Goal: Transaction & Acquisition: Download file/media

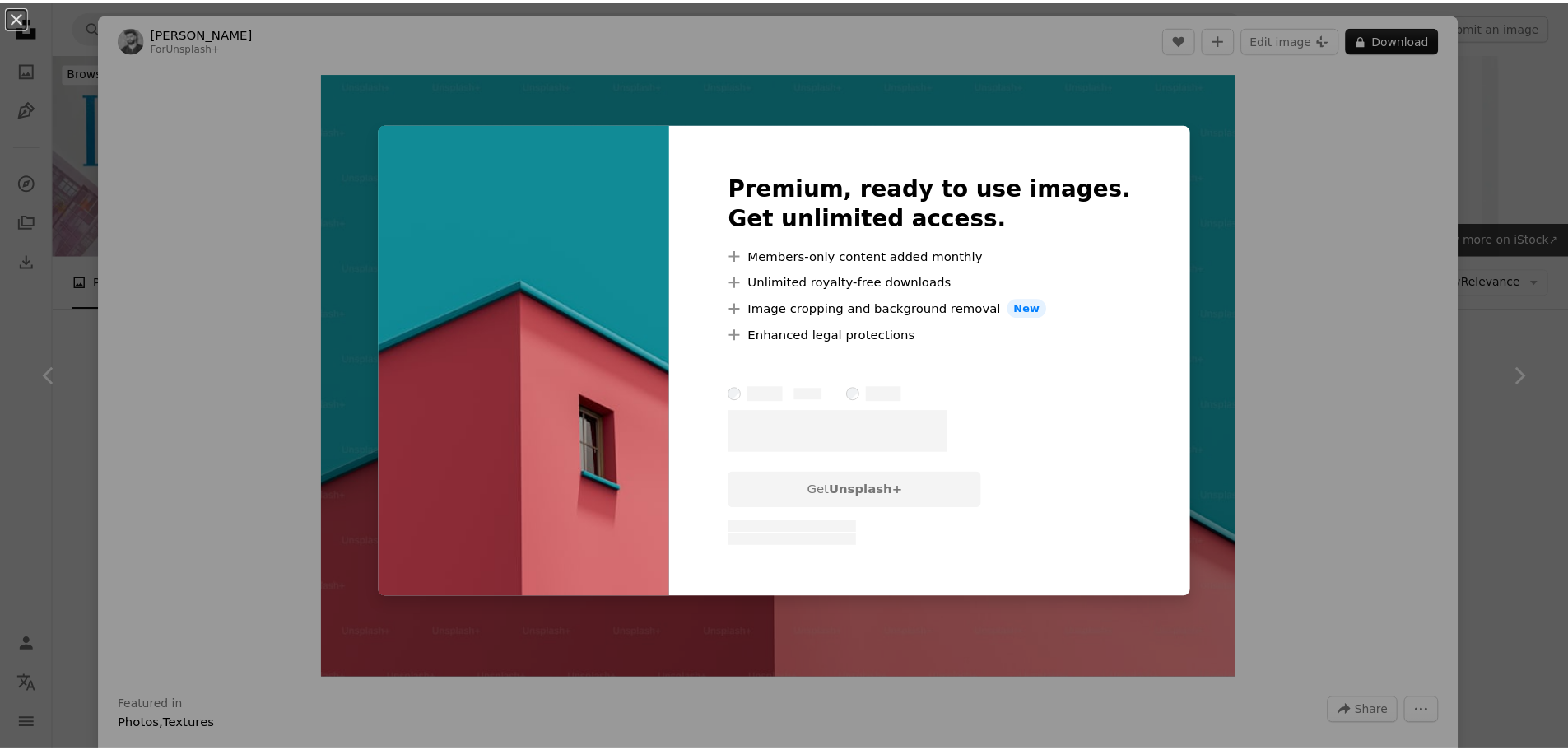
scroll to position [988, 0]
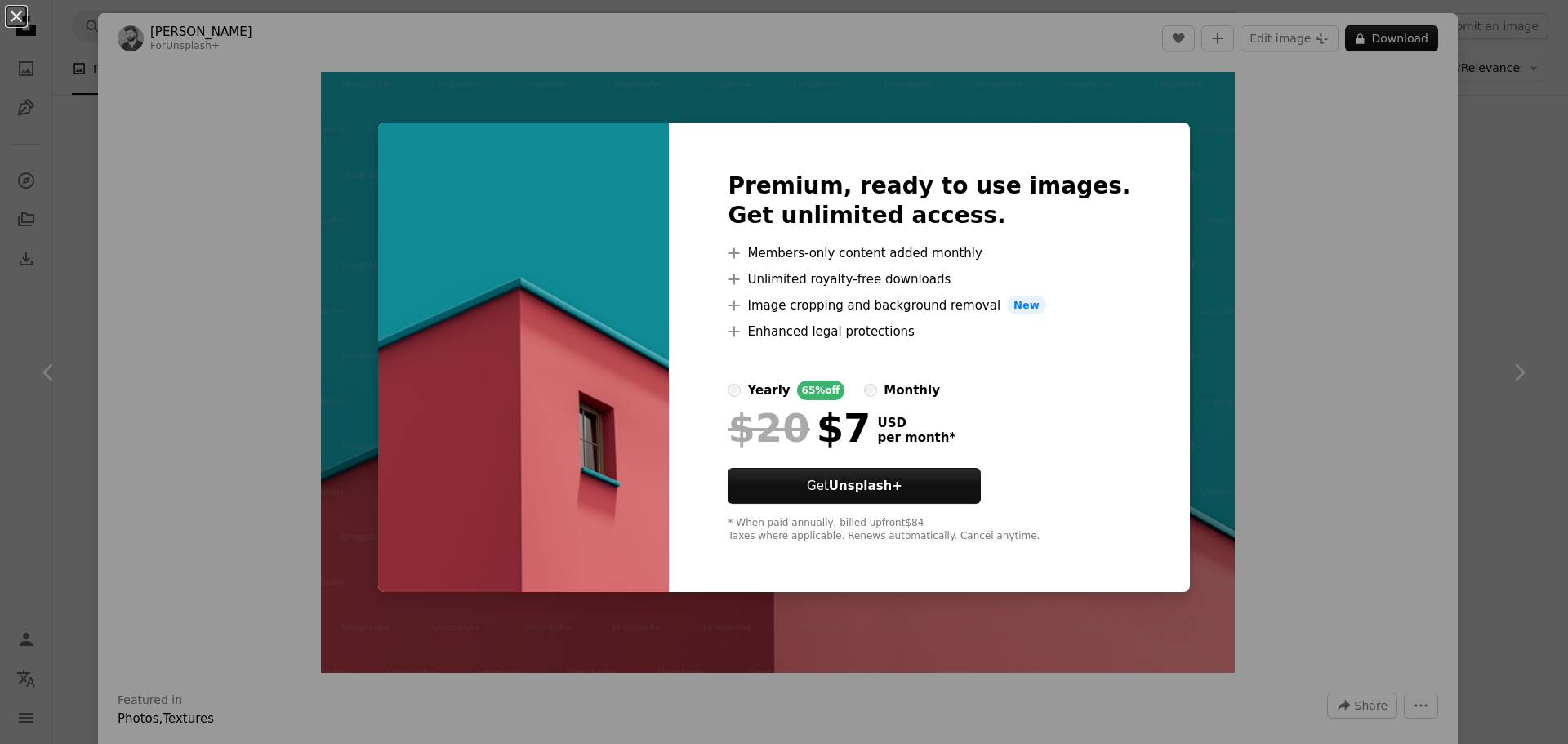
click at [1306, 206] on div "An X shape Premium, ready to use images. Get unlimited access. A plus sign Memb…" at bounding box center [784, 372] width 1568 height 744
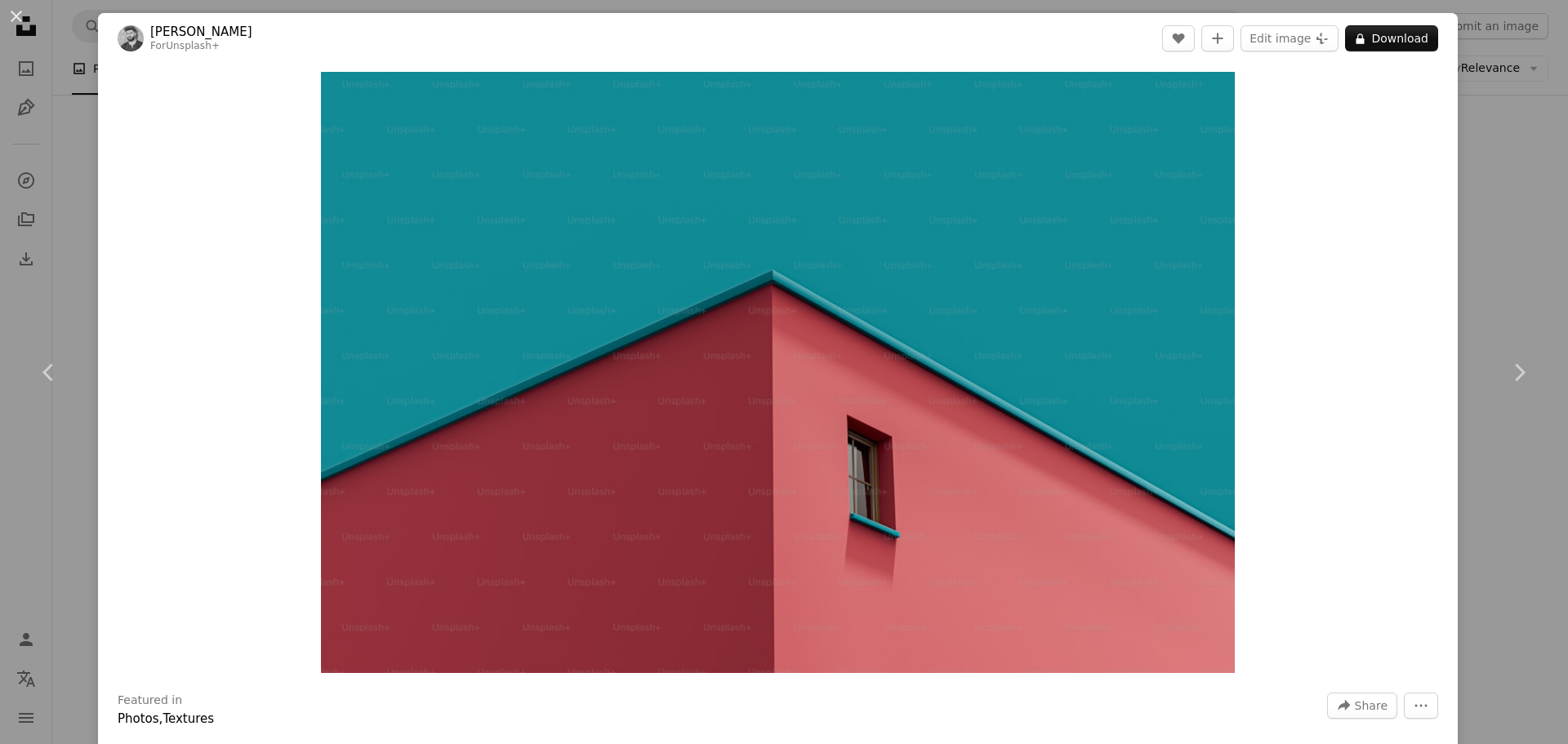
click at [1481, 212] on div "An X shape Chevron left Chevron right [PERSON_NAME] For Unsplash+ A heart A plu…" at bounding box center [784, 372] width 1568 height 744
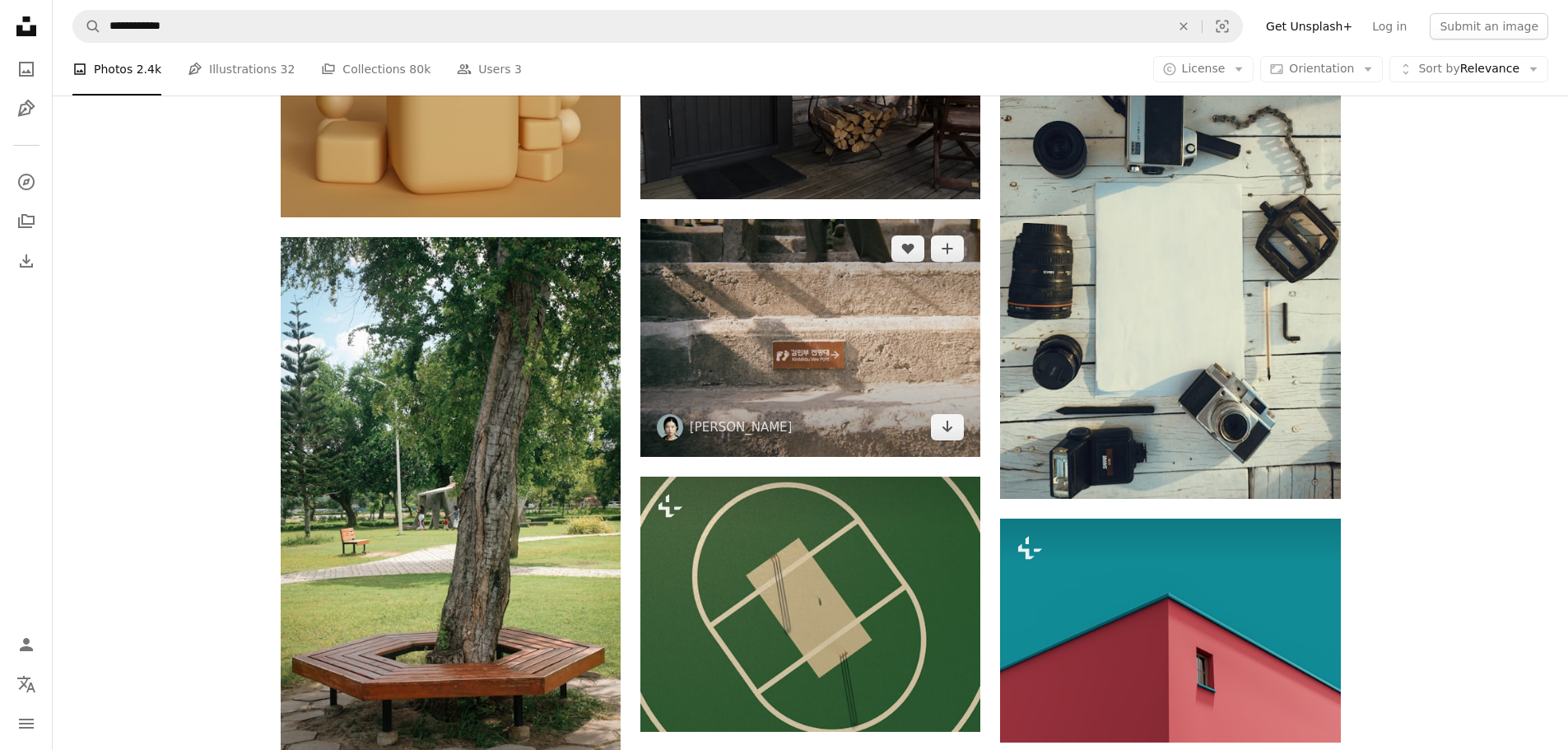
scroll to position [823, 0]
click at [948, 430] on icon "Download" at bounding box center [947, 427] width 10 height 11
